Goal: Navigation & Orientation: Find specific page/section

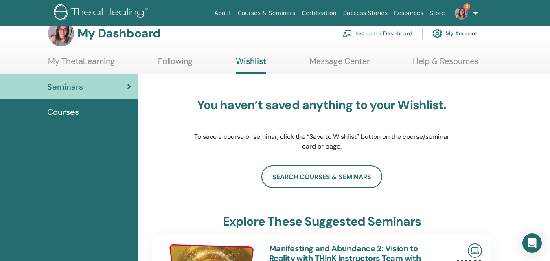
scroll to position [29, 0]
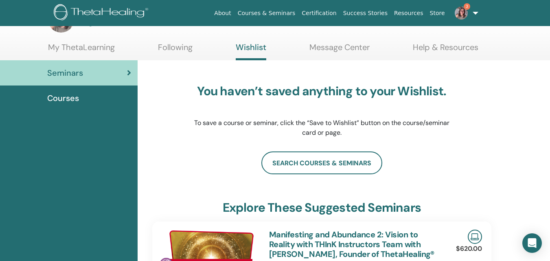
click at [62, 99] on span "Courses" at bounding box center [63, 98] width 32 height 12
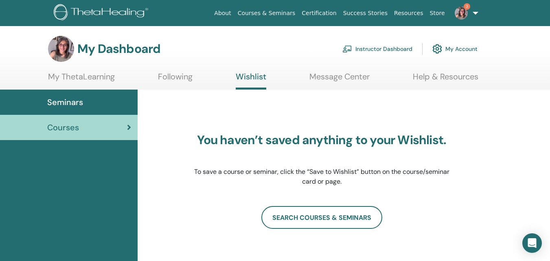
click at [74, 101] on span "Seminars" at bounding box center [65, 102] width 36 height 12
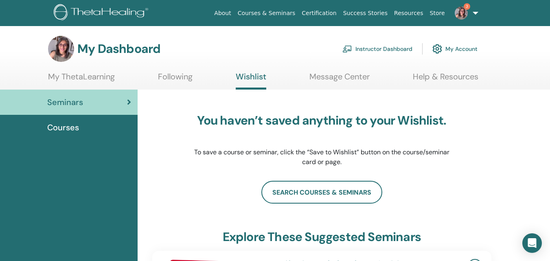
click at [390, 48] on link "Instructor Dashboard" at bounding box center [378, 49] width 70 height 18
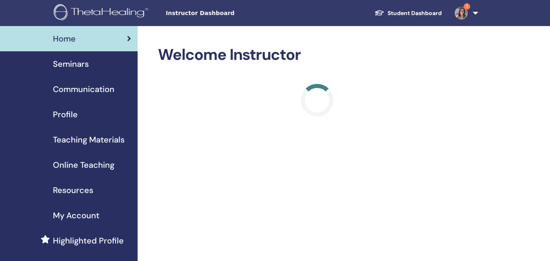
click at [471, 12] on span "3" at bounding box center [462, 12] width 20 height 7
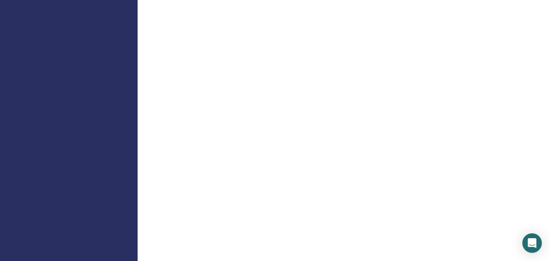
scroll to position [2, 0]
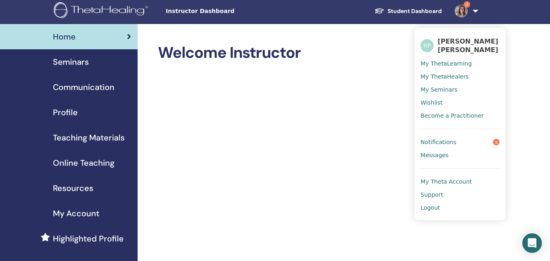
click at [497, 139] on span "3" at bounding box center [496, 142] width 7 height 7
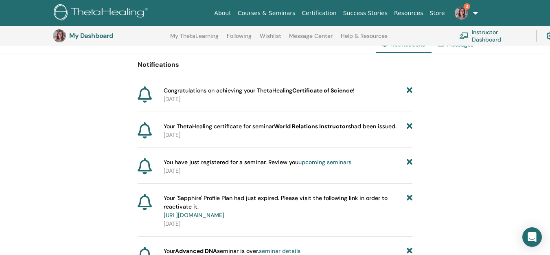
scroll to position [59, 0]
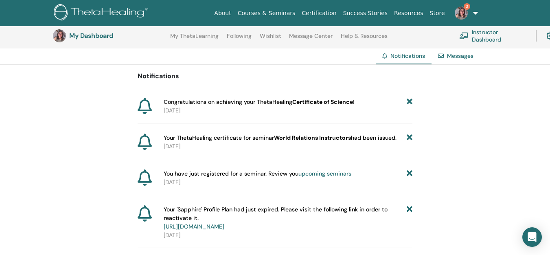
click at [320, 104] on b "Certificate of Science" at bounding box center [323, 101] width 61 height 7
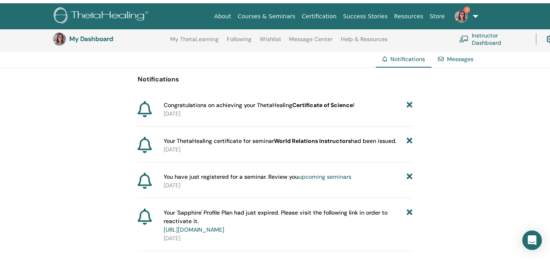
scroll to position [0, 0]
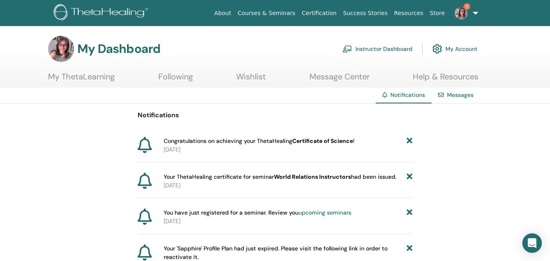
click at [379, 48] on link "Instructor Dashboard" at bounding box center [378, 49] width 70 height 18
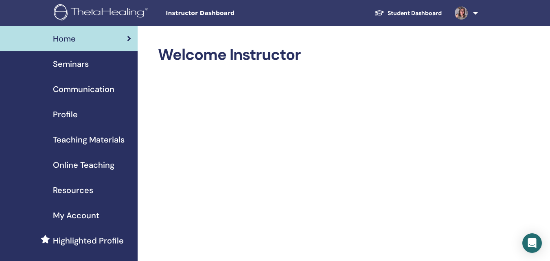
click at [81, 217] on span "My Account" at bounding box center [76, 215] width 46 height 12
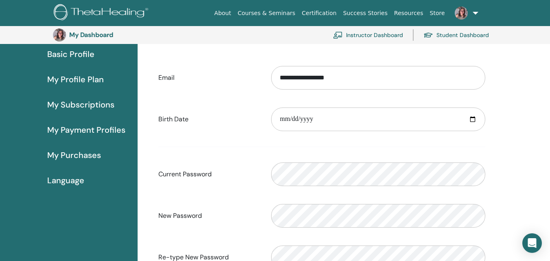
scroll to position [74, 0]
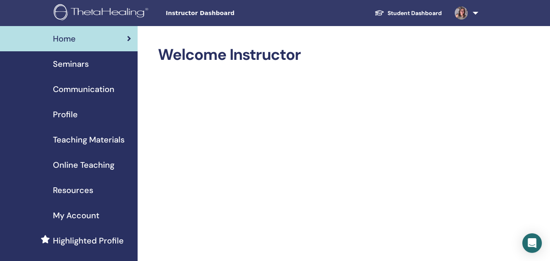
click at [88, 143] on span "Teaching Materials" at bounding box center [89, 140] width 72 height 12
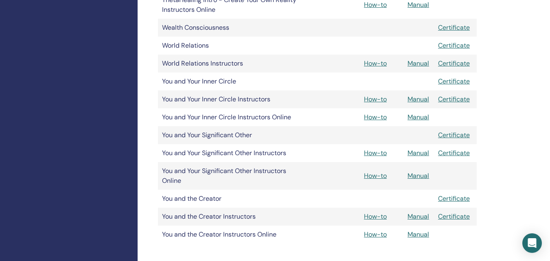
scroll to position [699, 0]
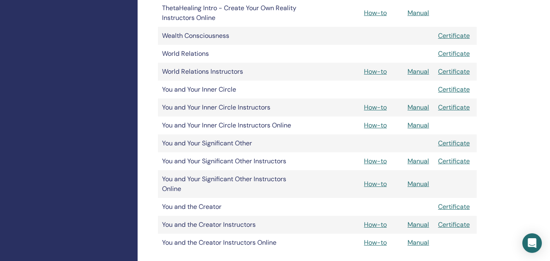
click at [447, 74] on link "Certificate" at bounding box center [454, 71] width 32 height 9
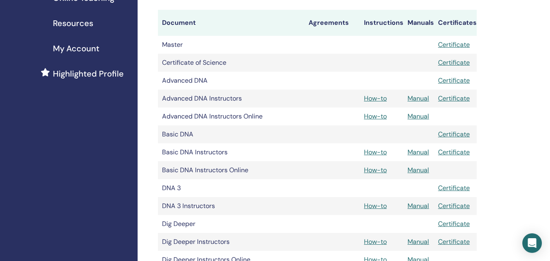
scroll to position [154, 0]
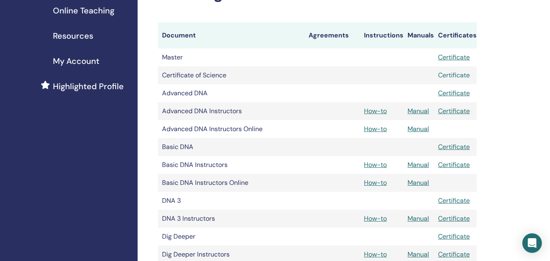
click at [450, 73] on link "Certificate" at bounding box center [454, 75] width 32 height 9
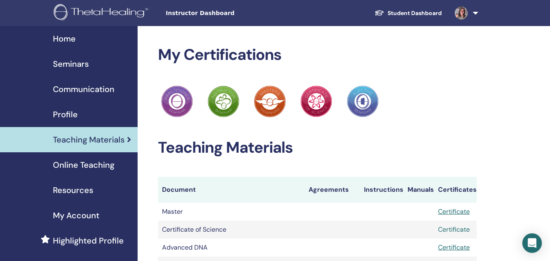
scroll to position [15, 0]
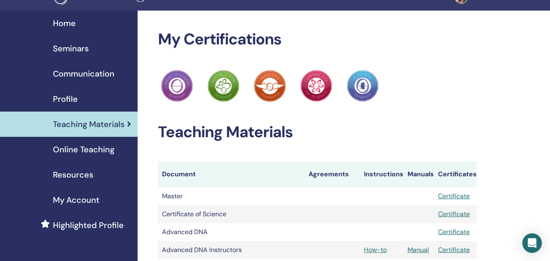
click at [84, 200] on span "My Account" at bounding box center [76, 200] width 46 height 12
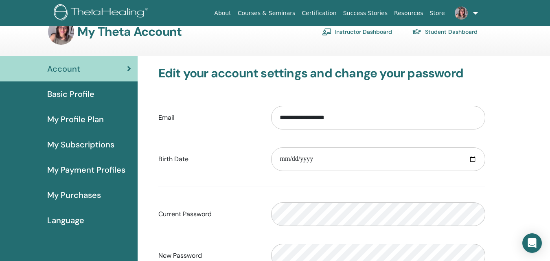
scroll to position [14, 0]
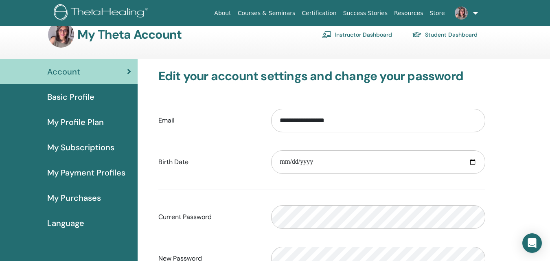
click at [61, 122] on span "My Profile Plan" at bounding box center [75, 122] width 57 height 12
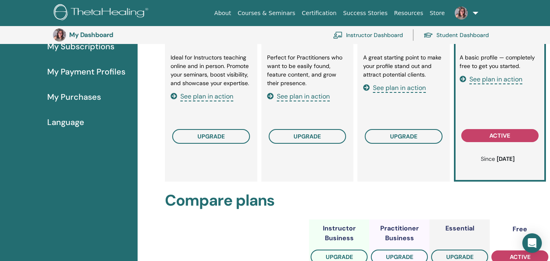
scroll to position [92, 0]
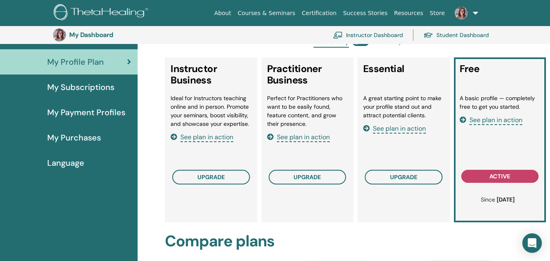
click at [195, 139] on span "See plan in action" at bounding box center [207, 137] width 53 height 9
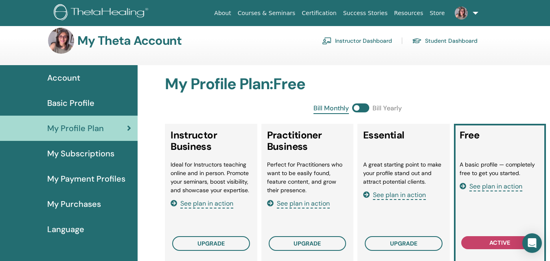
scroll to position [6, 0]
